Goal: Task Accomplishment & Management: Manage account settings

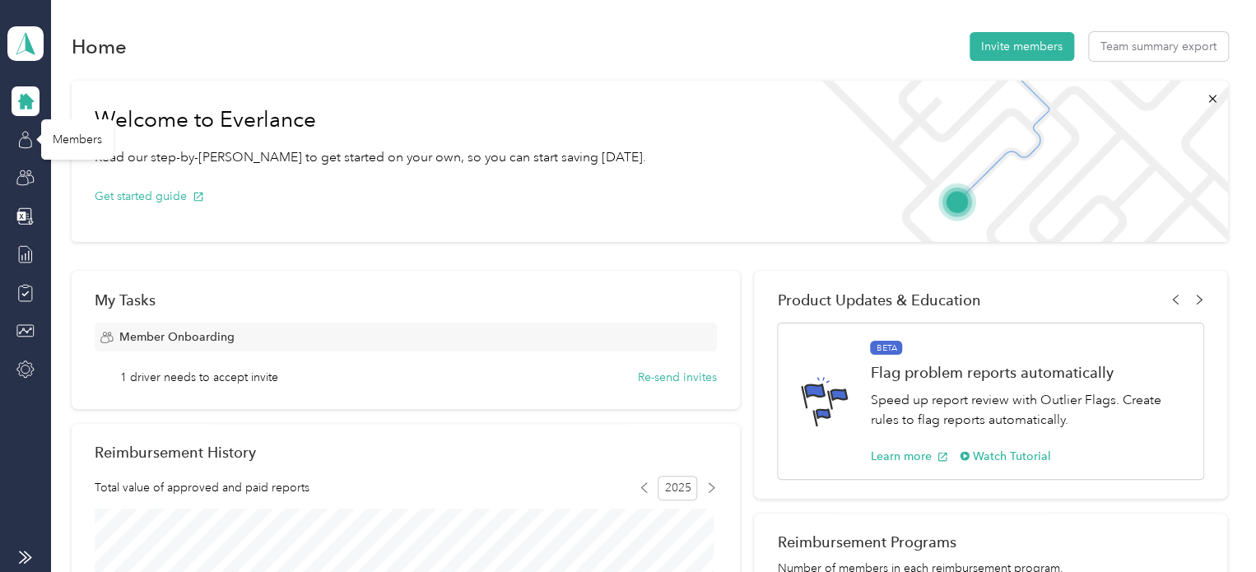
click at [27, 144] on icon at bounding box center [25, 140] width 18 height 18
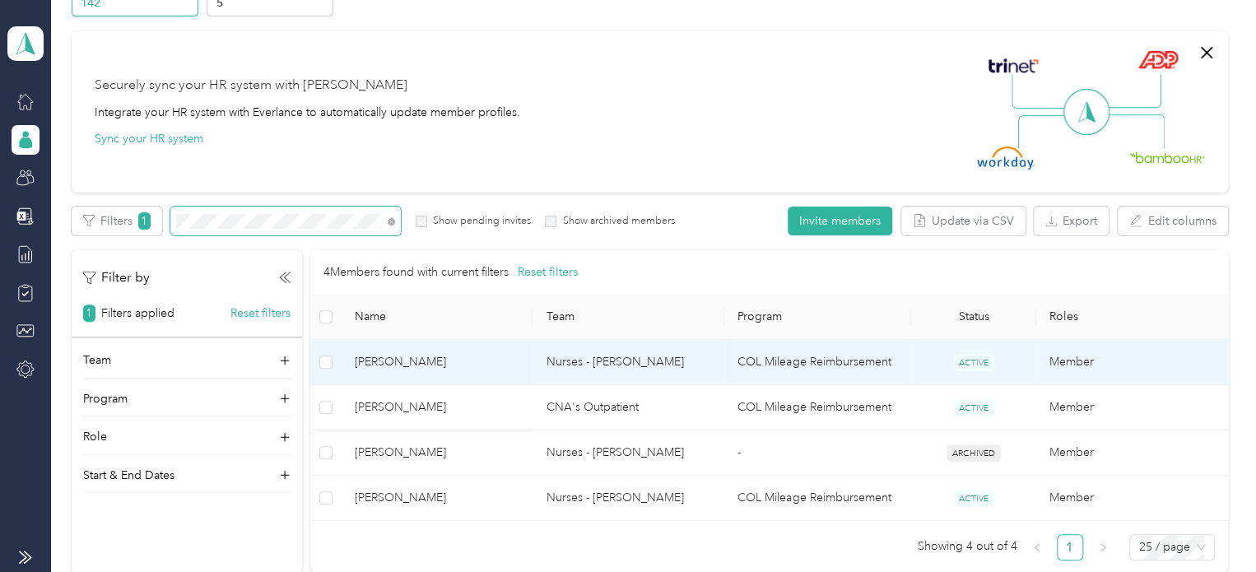
scroll to position [102, 0]
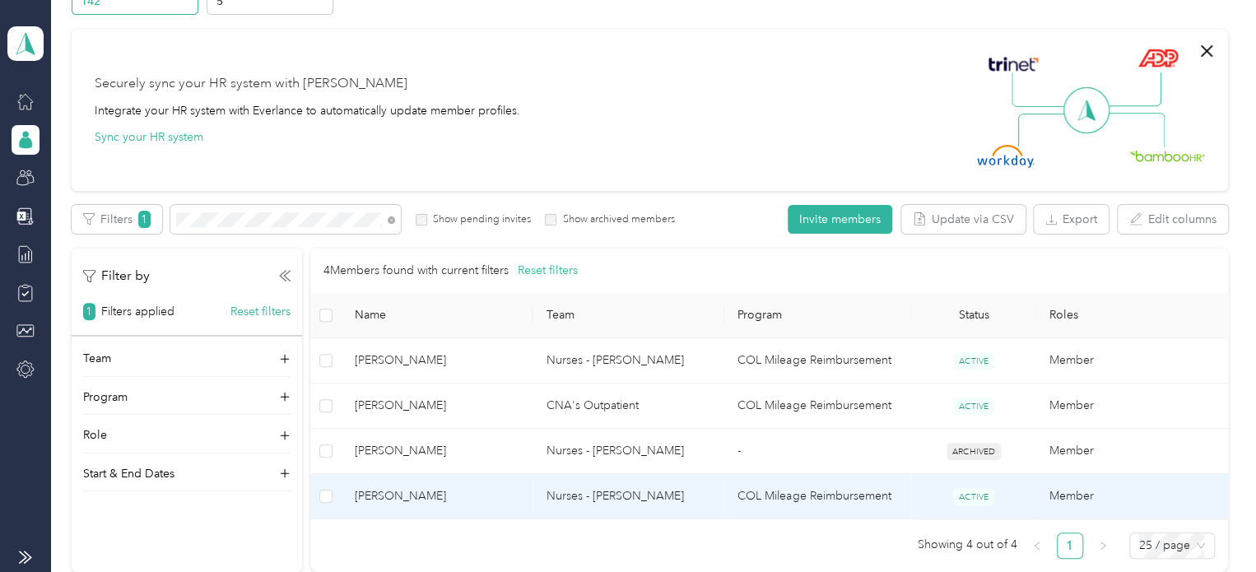
click at [495, 498] on span "[PERSON_NAME]" at bounding box center [437, 496] width 165 height 18
click at [495, 571] on div "Drag to resize Click to close Loading member data" at bounding box center [623, 572] width 1247 height 0
